Goal: Task Accomplishment & Management: Use online tool/utility

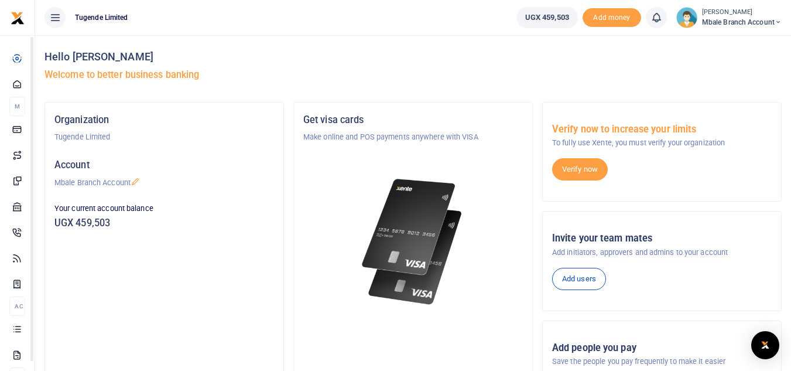
click at [129, 342] on div "Organization Tugende Limited Account Mbale Branch Account Your current account …" at bounding box center [164, 262] width 238 height 321
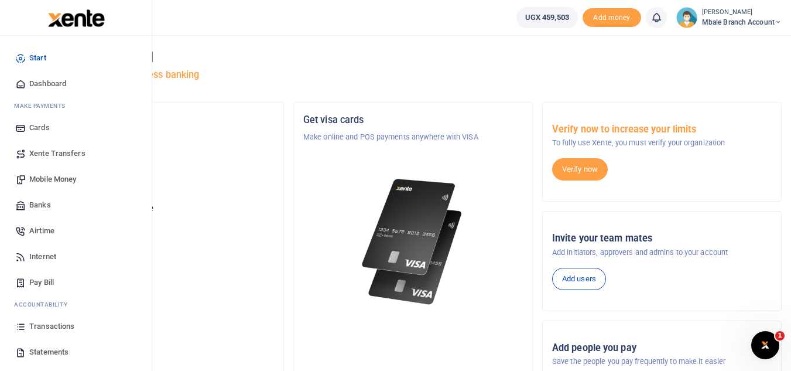
click at [59, 180] on span "Mobile Money" at bounding box center [52, 179] width 47 height 12
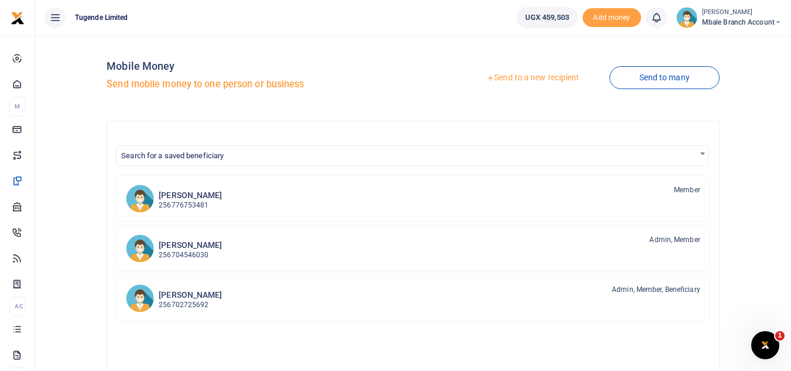
click at [549, 78] on link "Send to a new recipient" at bounding box center [532, 77] width 153 height 21
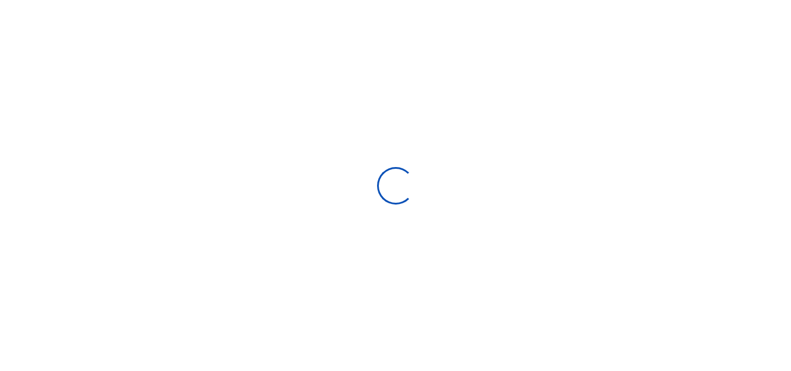
select select "Loading bundles"
select select
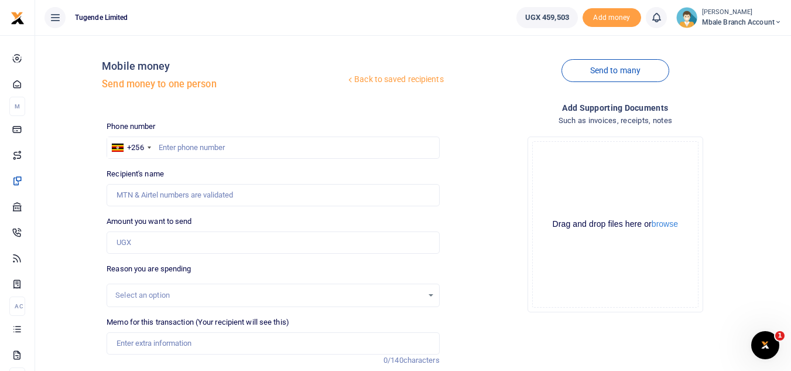
click at [190, 146] on div at bounding box center [395, 185] width 791 height 371
click at [190, 146] on input "text" at bounding box center [273, 147] width 333 height 22
type input "755018769"
type input "[PERSON_NAME]"
type input "755018769"
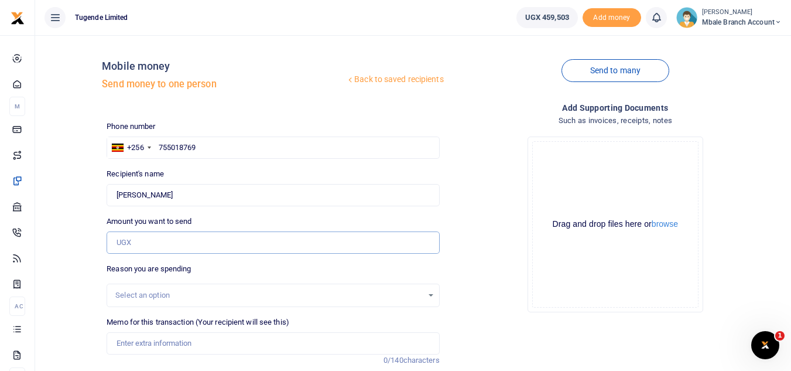
click at [195, 242] on input "Amount you want to send" at bounding box center [273, 242] width 333 height 22
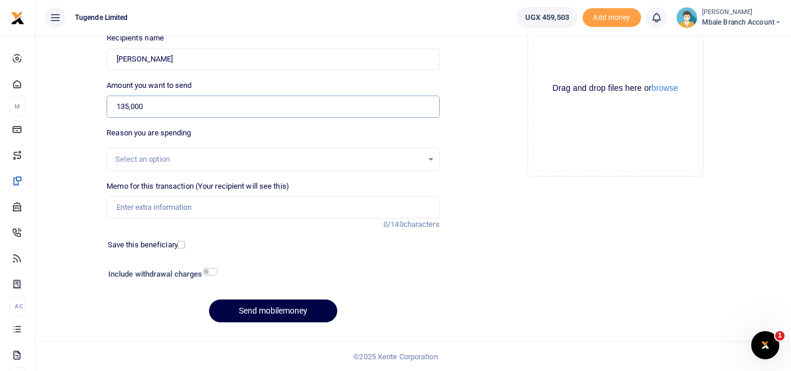
scroll to position [136, 0]
type input "135,000"
click at [174, 166] on div "Select an option" at bounding box center [273, 158] width 333 height 23
click at [133, 160] on div "Select an option" at bounding box center [268, 159] width 307 height 12
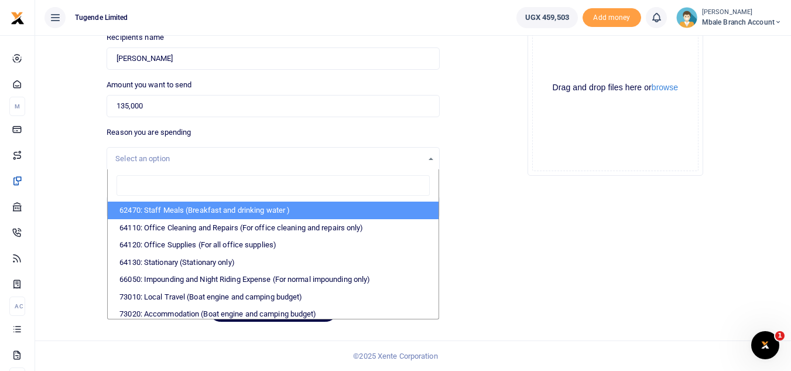
click at [149, 210] on li "62470: Staff Meals (Breakfast and drinking water )" at bounding box center [273, 210] width 330 height 18
select select "23"
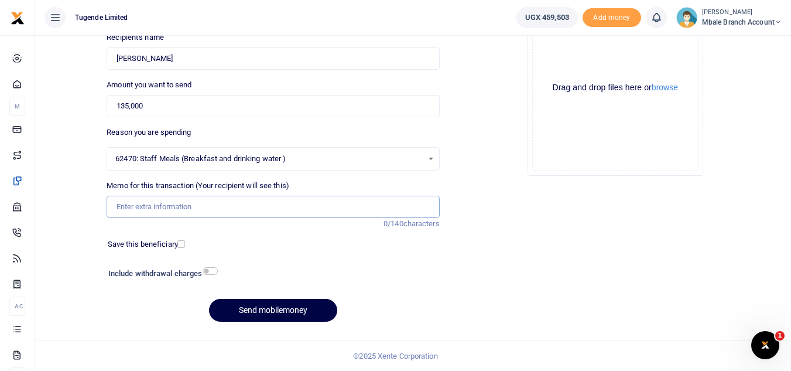
click at [173, 204] on input "Memo for this transaction (Your recipient will see this)" at bounding box center [273, 207] width 333 height 22
paste input "TLUG-017112"
click at [138, 206] on input "TLUG-017112" at bounding box center [273, 207] width 333 height 22
type input "TLUG017112"
click at [250, 306] on button "Send mobilemoney" at bounding box center [273, 310] width 128 height 23
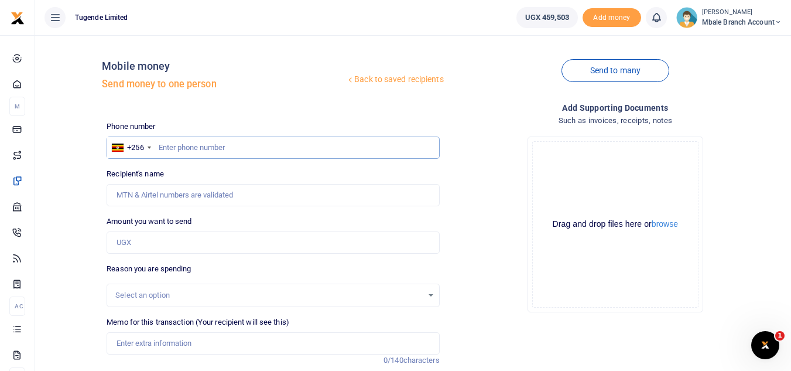
click at [350, 149] on input "text" at bounding box center [273, 147] width 333 height 22
type input "0755018769"
type input "Moses Murekure"
type input "0755018769"
click at [159, 247] on input "Amount you want to send" at bounding box center [273, 242] width 333 height 22
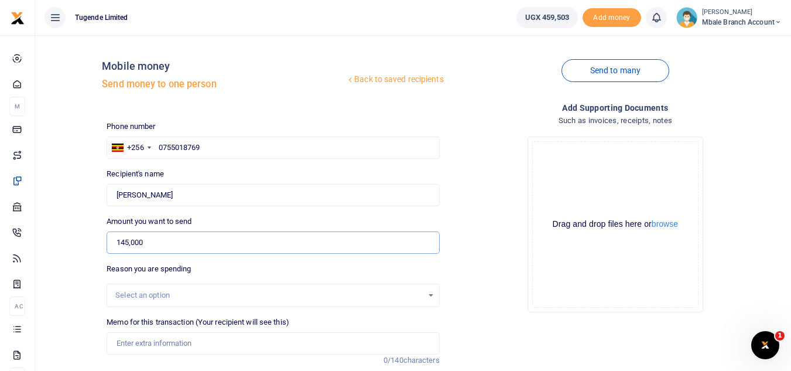
type input "145,000"
click at [271, 293] on div "Select an option" at bounding box center [268, 295] width 307 height 12
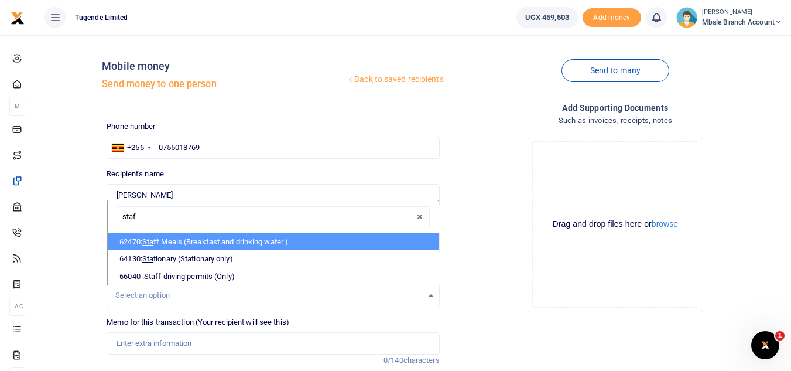
type input "staff"
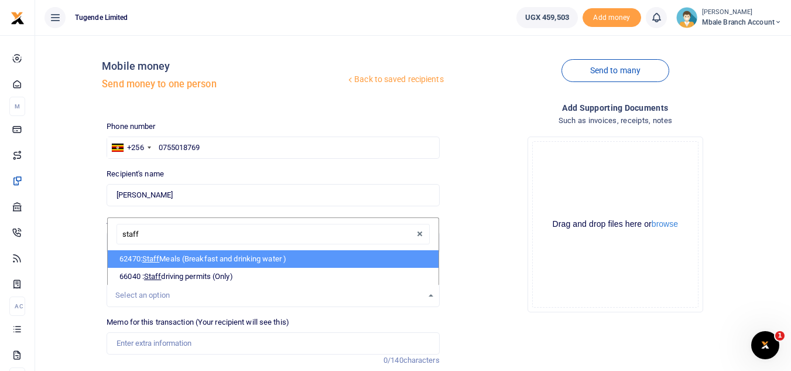
click at [189, 258] on li "62470: Staff Meals (Breakfast and drinking water )" at bounding box center [273, 259] width 330 height 18
select select "23"
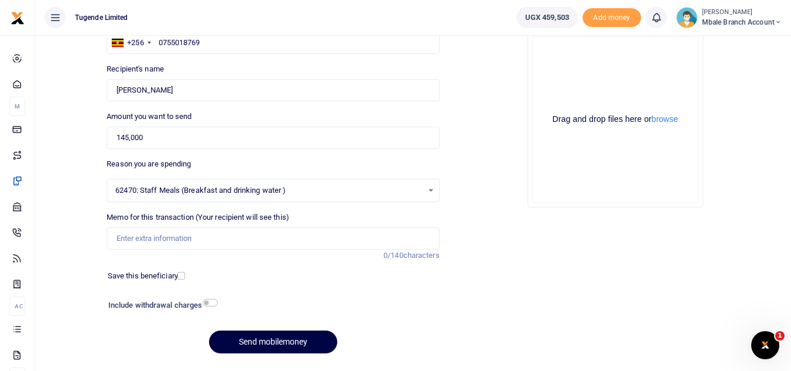
scroll to position [136, 0]
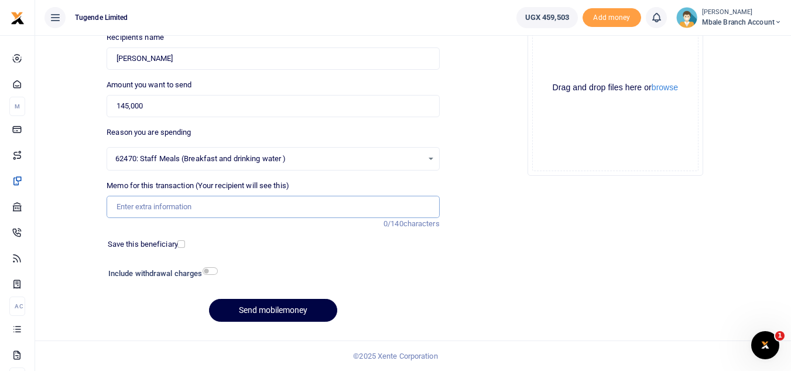
click at [207, 204] on input "Memo for this transaction (Your recipient will see this)" at bounding box center [273, 207] width 333 height 22
paste input "TLUG-016964"
click at [138, 210] on input "TLUG-016964" at bounding box center [273, 207] width 333 height 22
type input "TLUG016964"
click at [263, 306] on button "Send mobilemoney" at bounding box center [273, 310] width 128 height 23
